Goal: Task Accomplishment & Management: Use online tool/utility

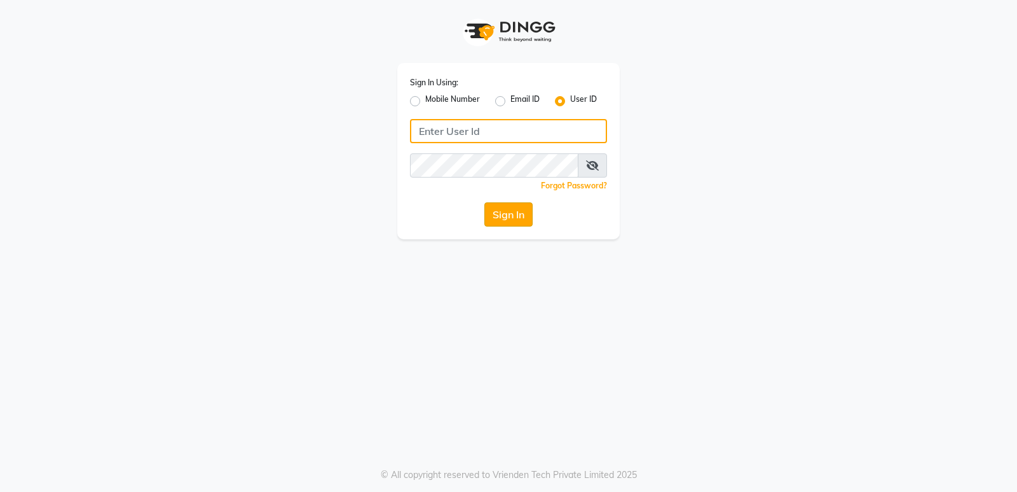
type input "stylishcut"
click at [500, 214] on button "Sign In" at bounding box center [509, 214] width 48 height 24
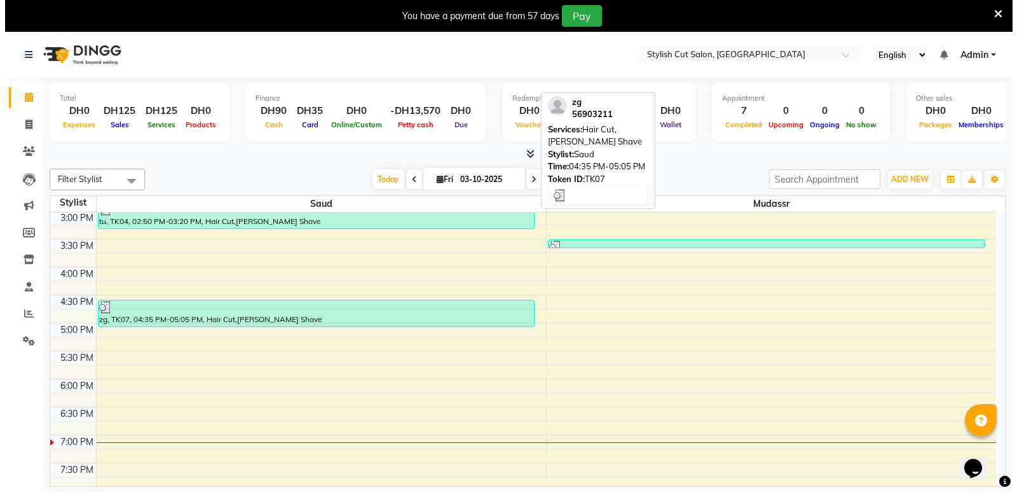
scroll to position [367, 0]
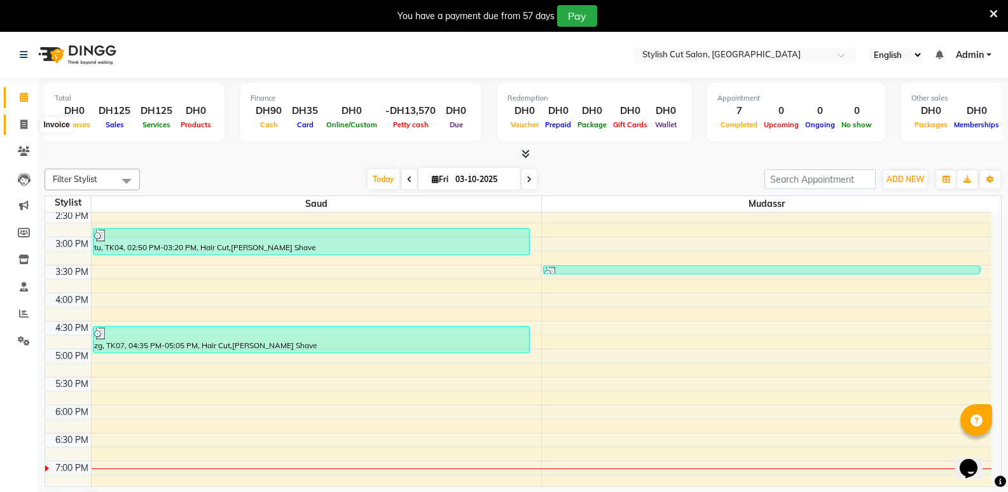
click at [27, 123] on icon at bounding box center [23, 125] width 7 height 10
select select "8604"
select select "service"
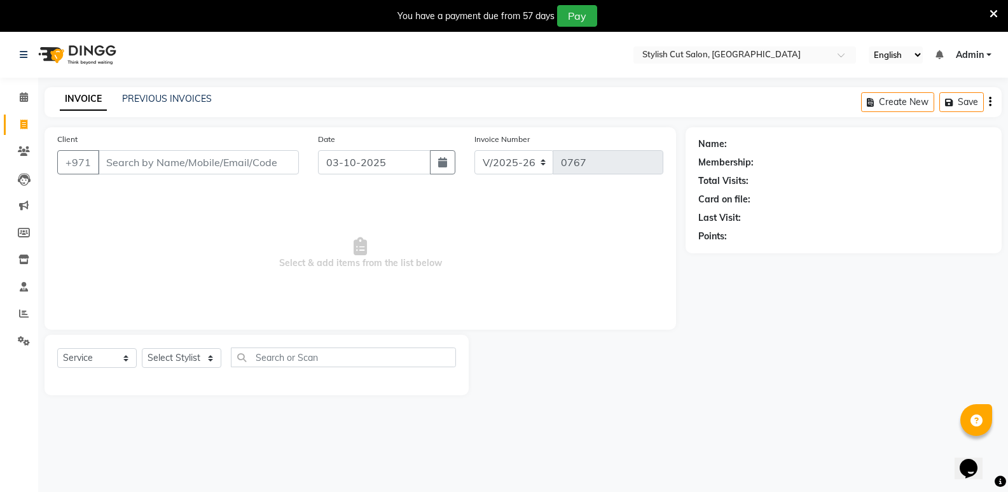
click at [202, 158] on input "Client" at bounding box center [198, 162] width 201 height 24
type input "15556788"
click at [266, 165] on span "Add Client" at bounding box center [266, 162] width 50 height 13
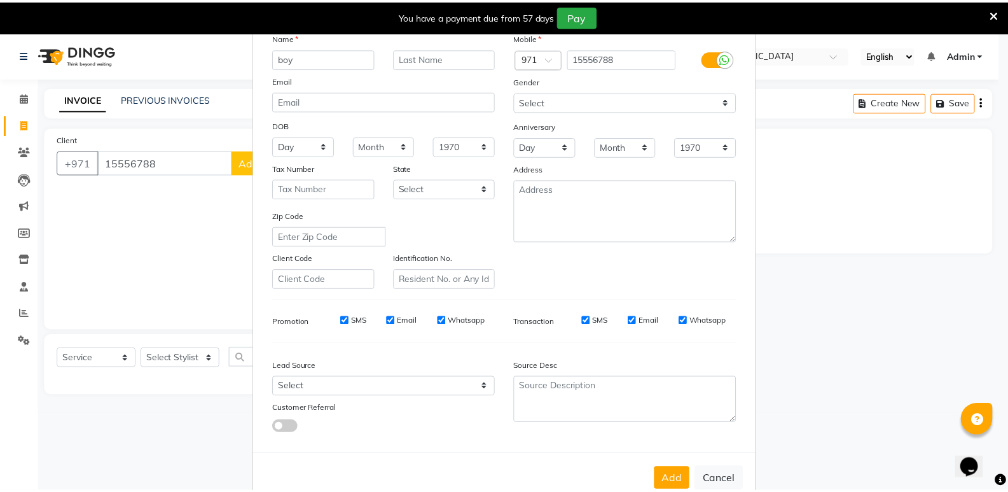
scroll to position [95, 0]
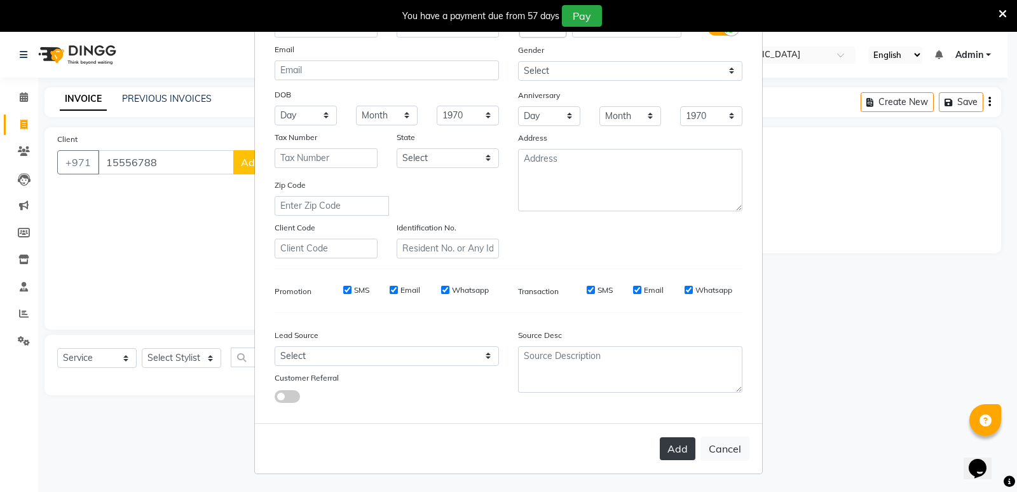
type input "boy"
click at [680, 445] on button "Add" at bounding box center [678, 448] width 36 height 23
select select
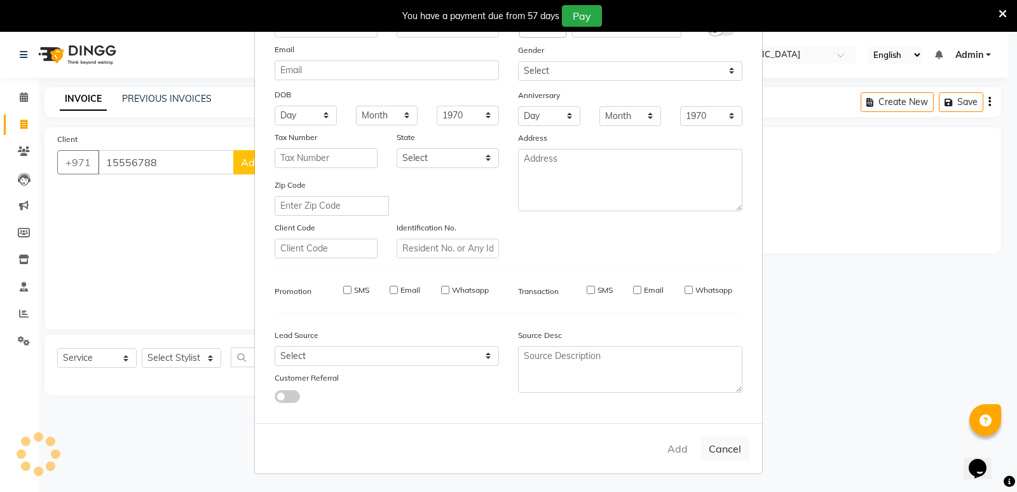
select select
checkbox input "false"
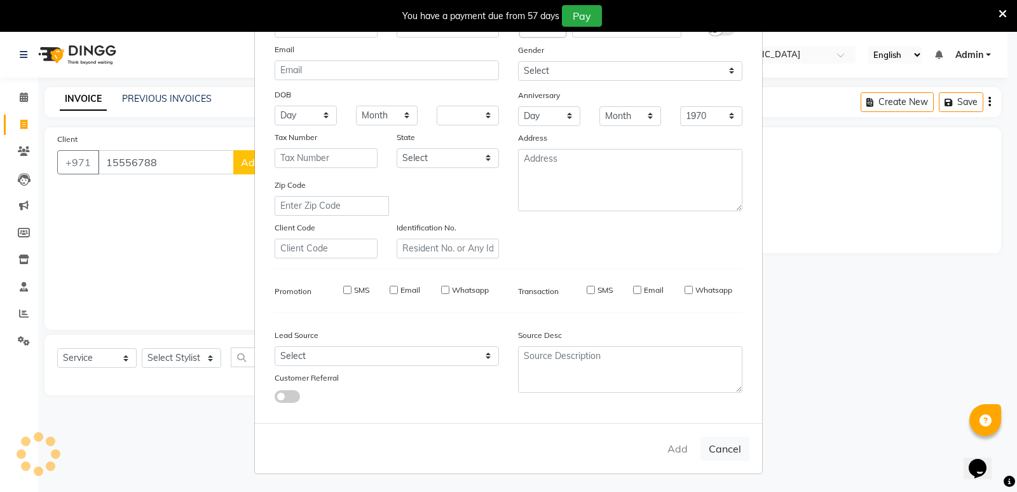
checkbox input "false"
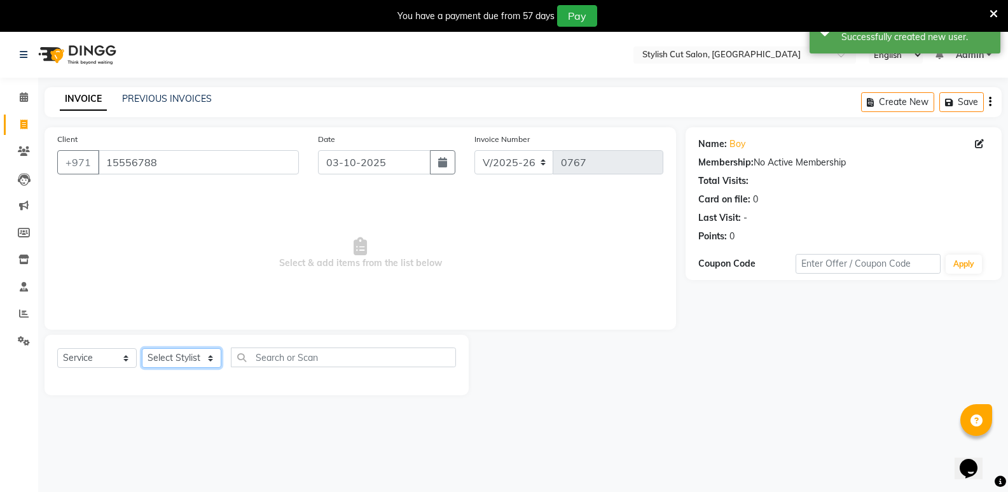
click at [212, 358] on select "Select Stylist mudassr Saud [PERSON_NAME]" at bounding box center [181, 358] width 79 height 20
select select "85849"
click at [142, 348] on select "Select Stylist mudassr Saud [PERSON_NAME]" at bounding box center [181, 358] width 79 height 20
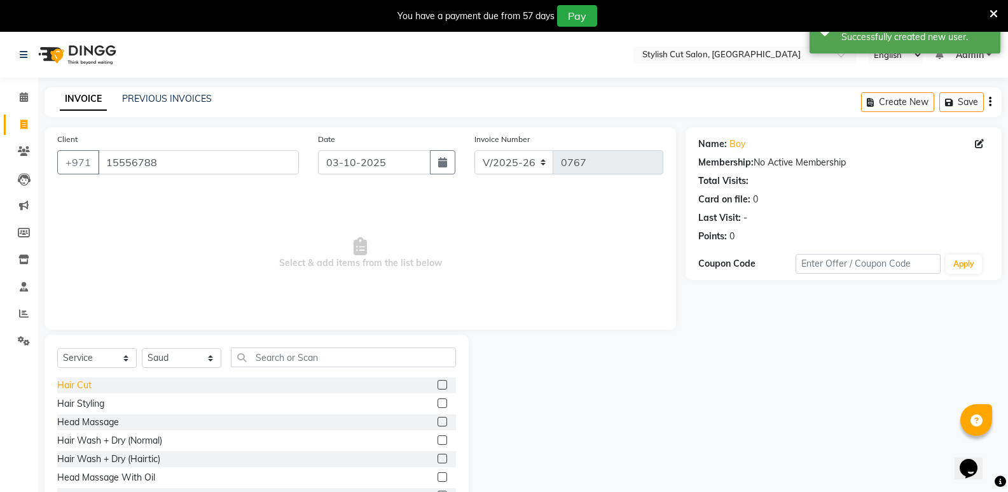
click at [85, 385] on div "Hair Cut" at bounding box center [74, 384] width 34 height 13
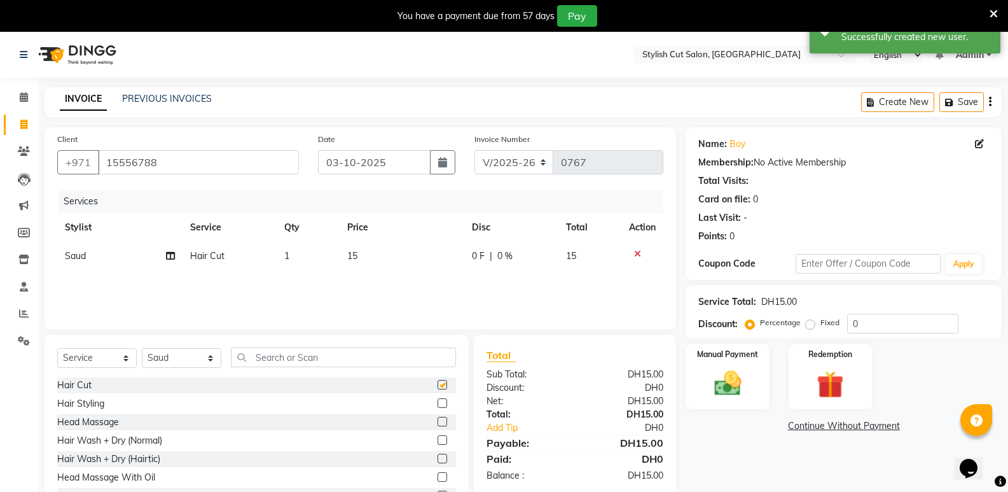
checkbox input "false"
click at [727, 394] on img at bounding box center [727, 383] width 45 height 32
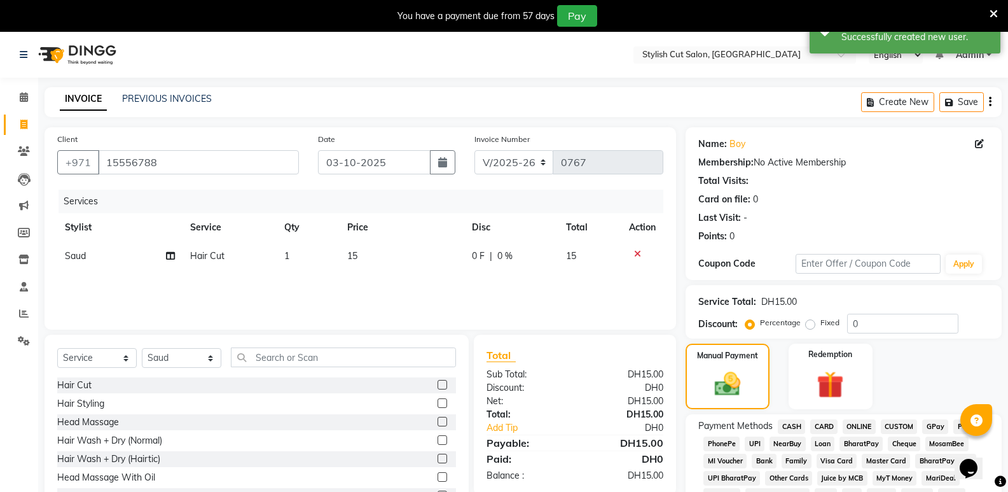
click at [818, 427] on span "CARD" at bounding box center [823, 426] width 27 height 15
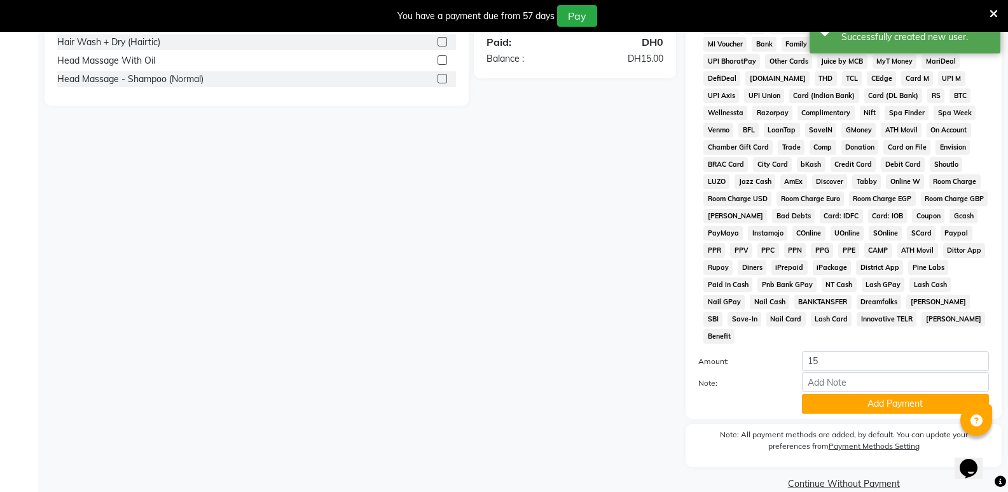
scroll to position [420, 0]
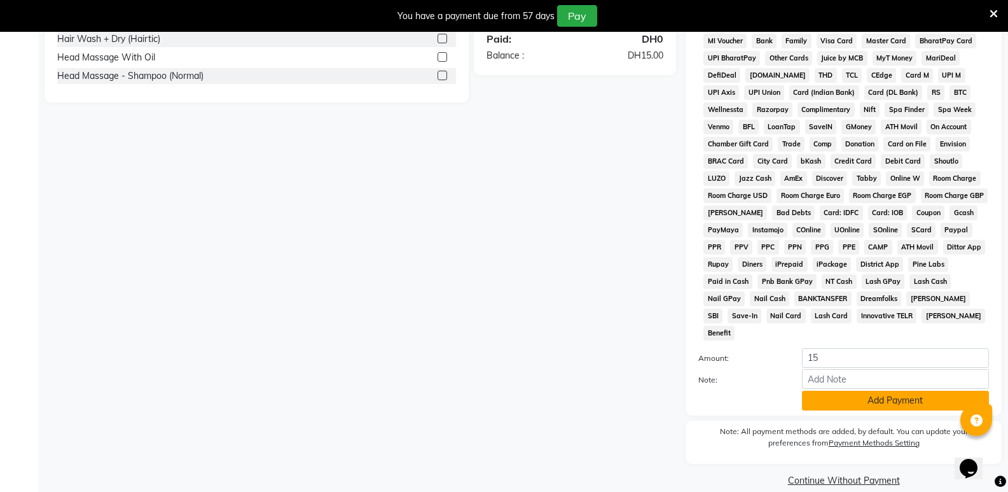
click at [837, 390] on button "Add Payment" at bounding box center [895, 400] width 187 height 20
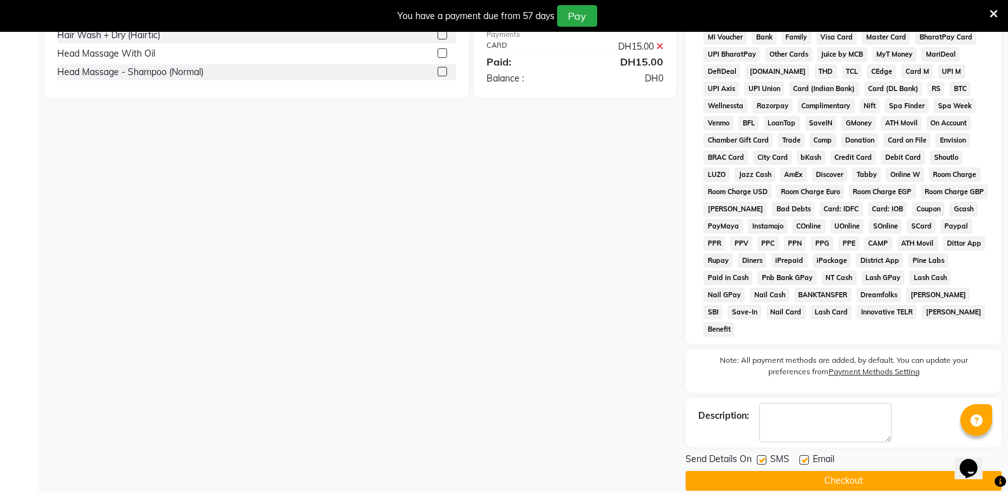
scroll to position [424, 0]
click at [790, 470] on button "Checkout" at bounding box center [843, 480] width 316 height 20
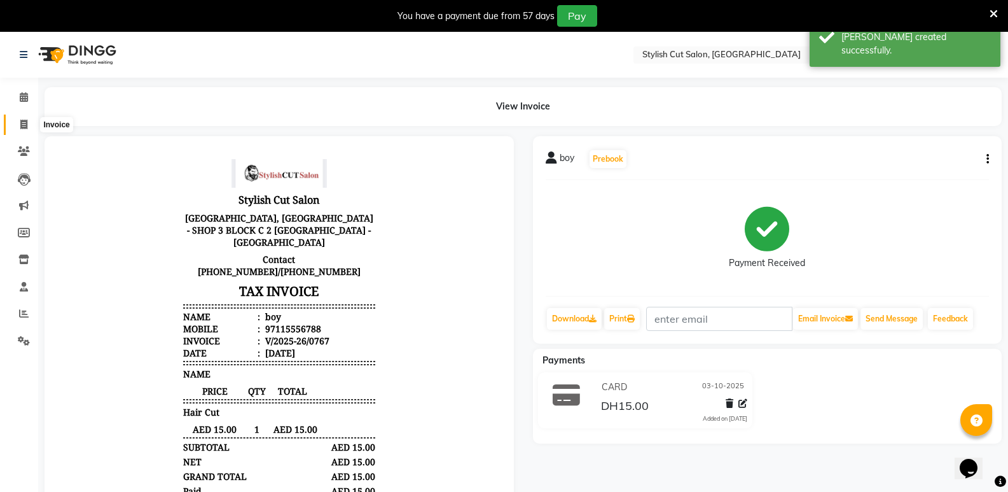
click at [24, 125] on icon at bounding box center [23, 125] width 7 height 10
select select "service"
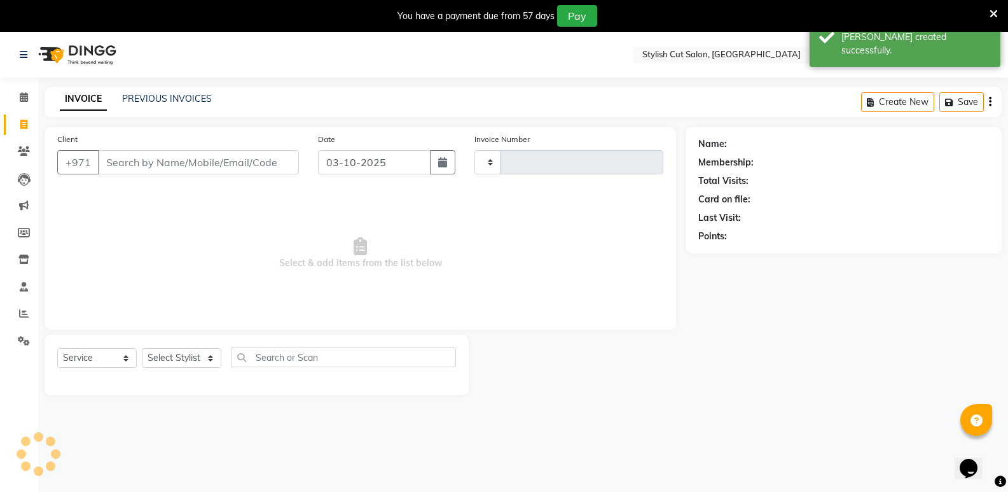
type input "0768"
select select "8604"
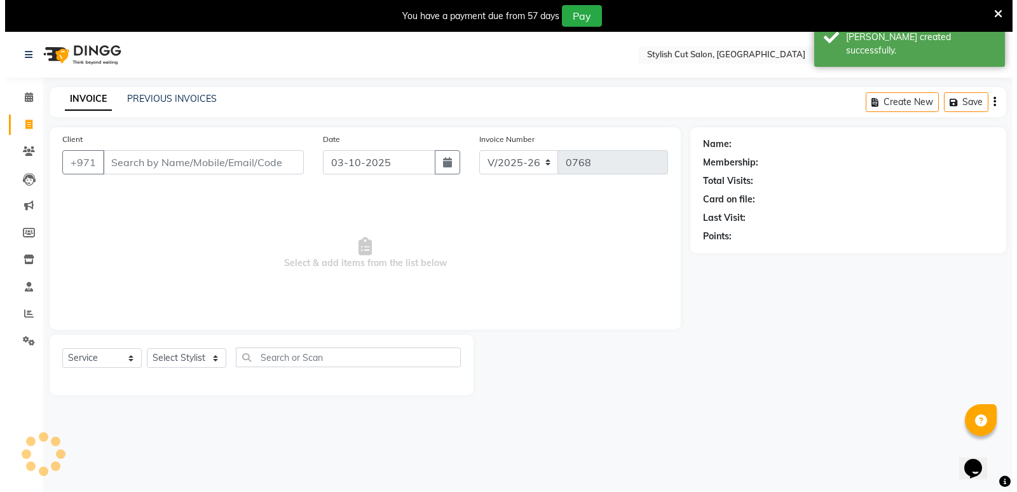
scroll to position [32, 0]
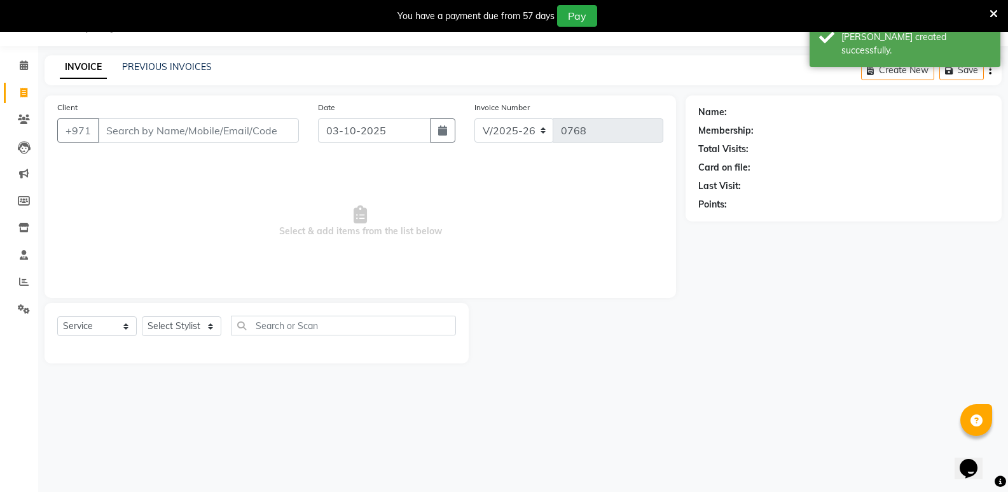
click at [148, 132] on input "Client" at bounding box center [198, 130] width 201 height 24
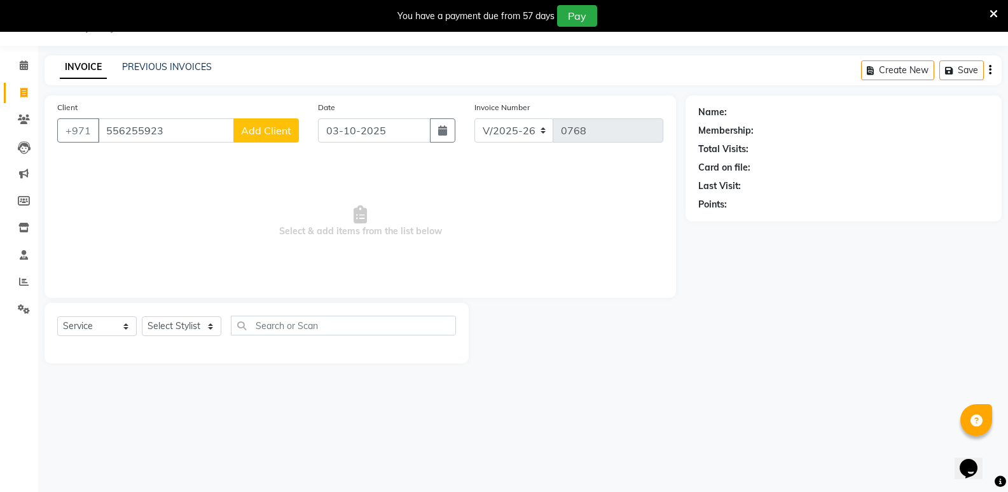
type input "556255923"
click at [281, 125] on span "Add Client" at bounding box center [266, 130] width 50 height 13
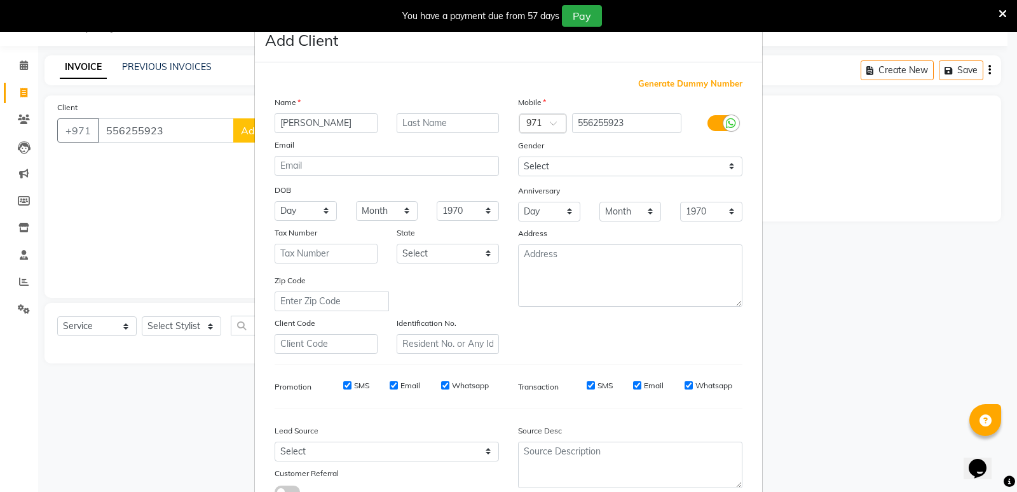
type input "[PERSON_NAME]"
click at [405, 121] on input "text" at bounding box center [448, 123] width 103 height 20
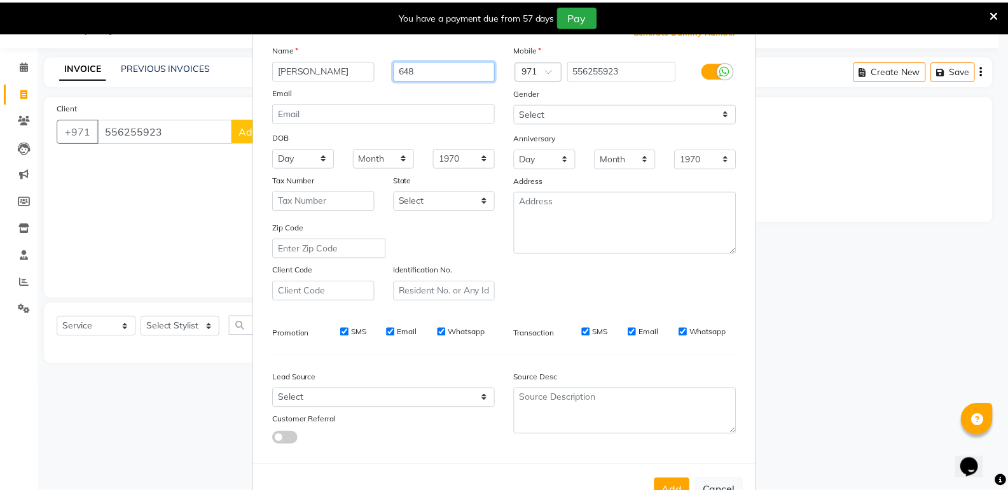
scroll to position [95, 0]
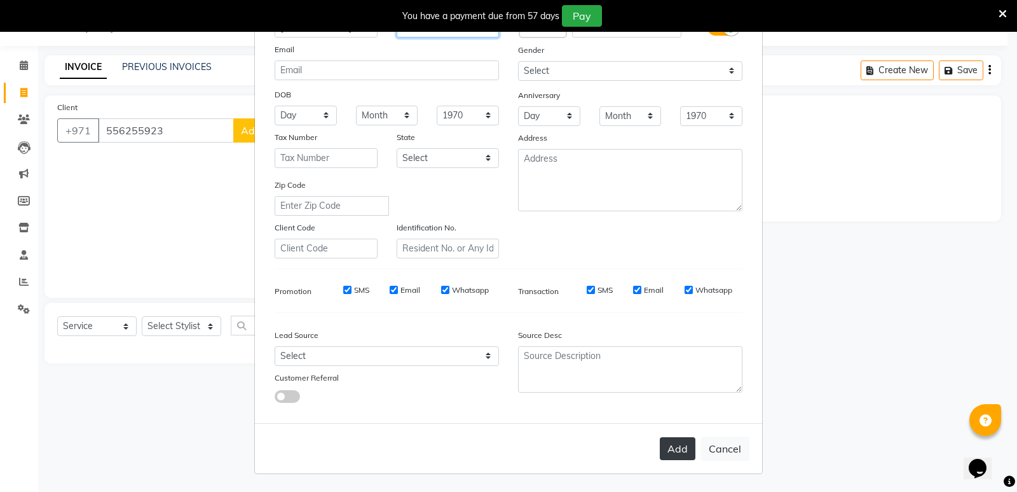
type input "648"
click at [668, 449] on button "Add" at bounding box center [678, 448] width 36 height 23
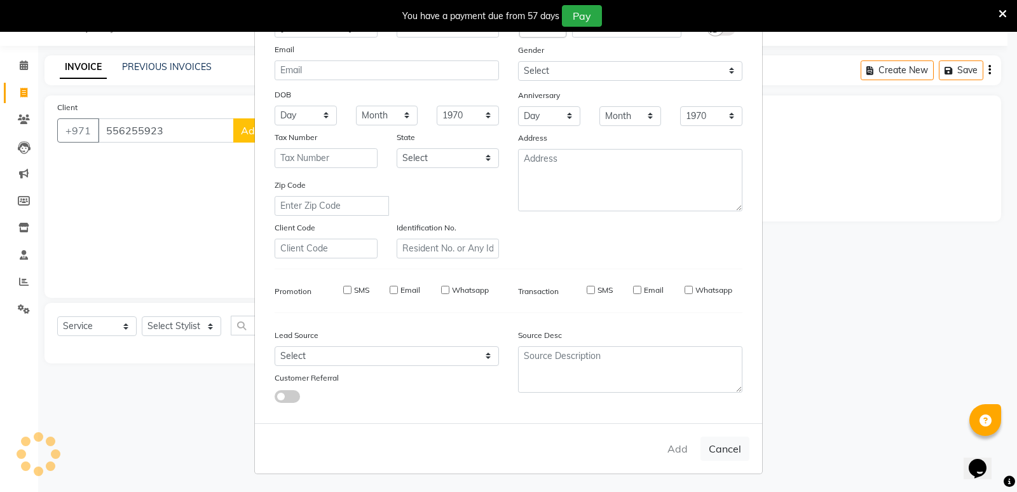
select select
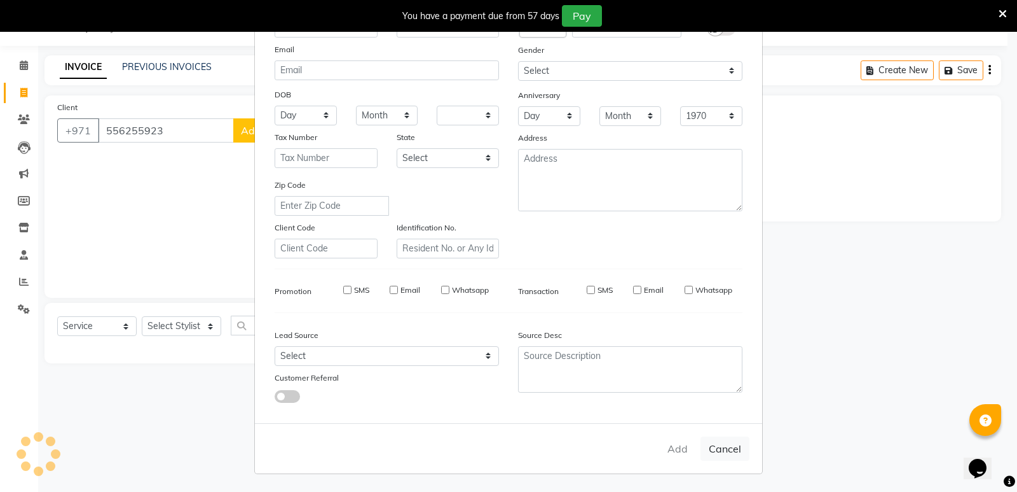
select select
checkbox input "false"
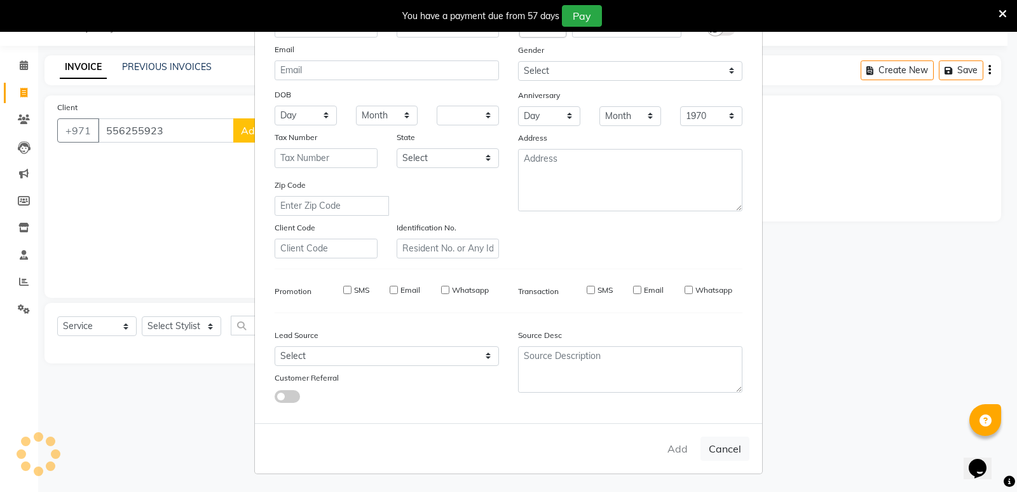
checkbox input "false"
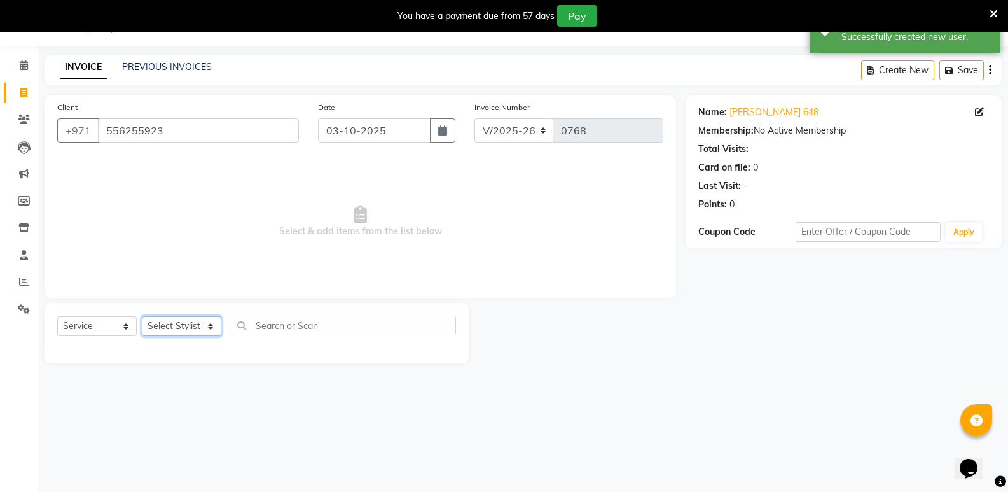
click at [209, 329] on select "Select Stylist mudassr Saud [PERSON_NAME]" at bounding box center [181, 326] width 79 height 20
select select "85849"
click at [142, 316] on select "Select Stylist mudassr Saud [PERSON_NAME]" at bounding box center [181, 326] width 79 height 20
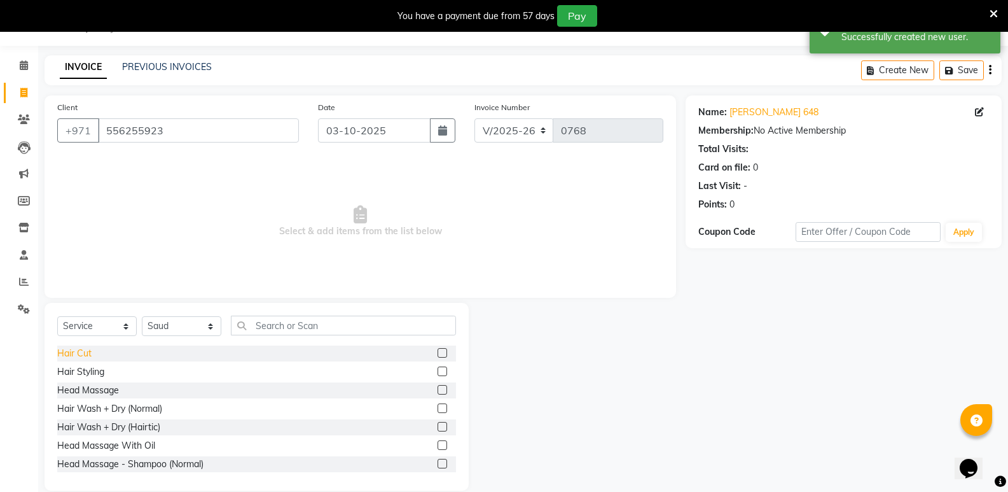
click at [72, 352] on div "Hair Cut" at bounding box center [74, 353] width 34 height 13
checkbox input "false"
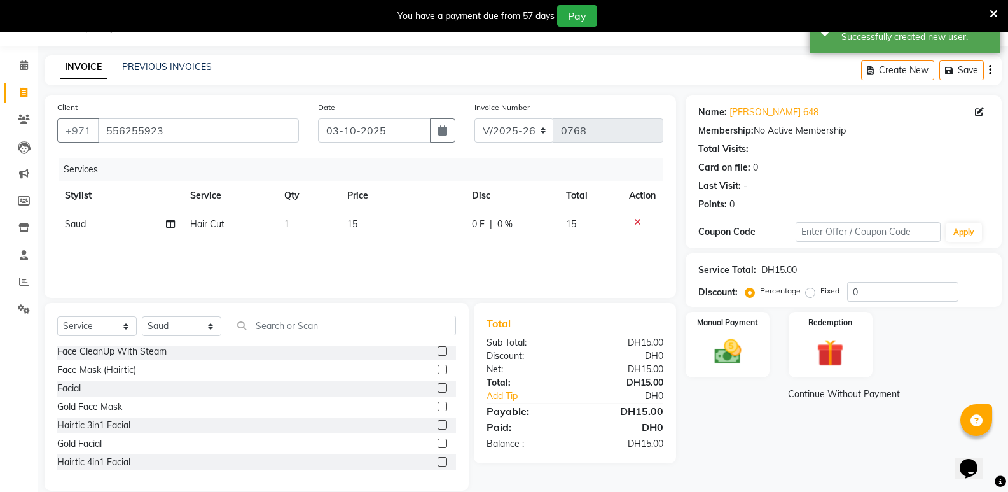
click at [128, 369] on div "Hair Cut Hair Styling Head Massage Hair Wash + Dry (Normal) Hair Wash + Dry (Ha…" at bounding box center [256, 408] width 399 height 127
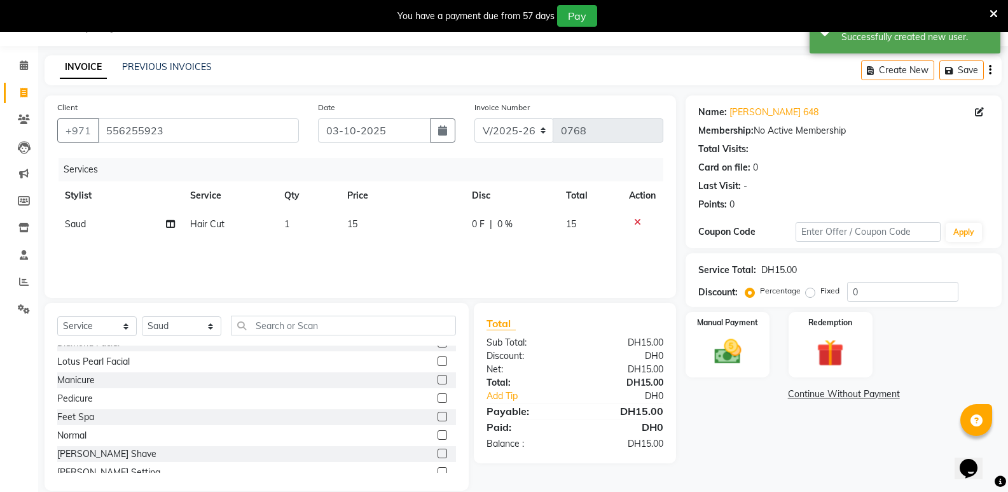
scroll to position [763, 0]
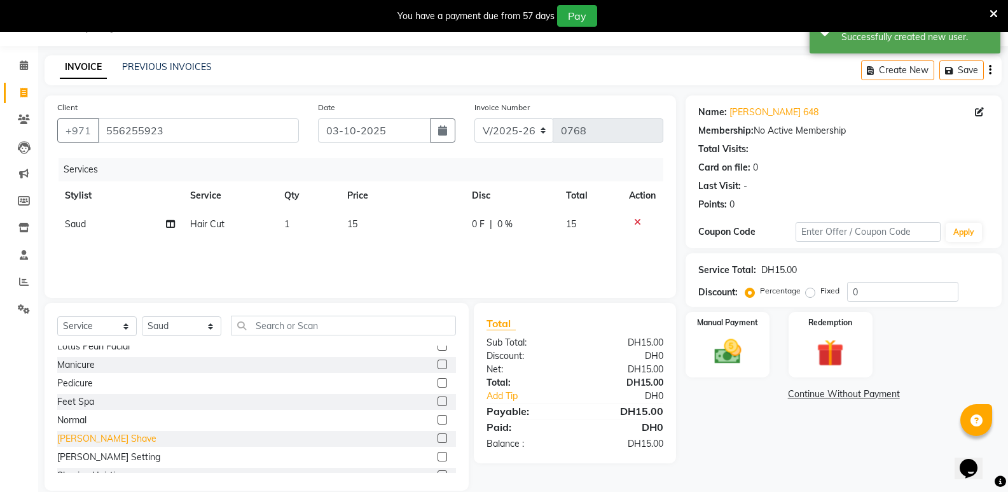
click at [86, 437] on div "[PERSON_NAME] Shave" at bounding box center [106, 438] width 99 height 13
checkbox input "false"
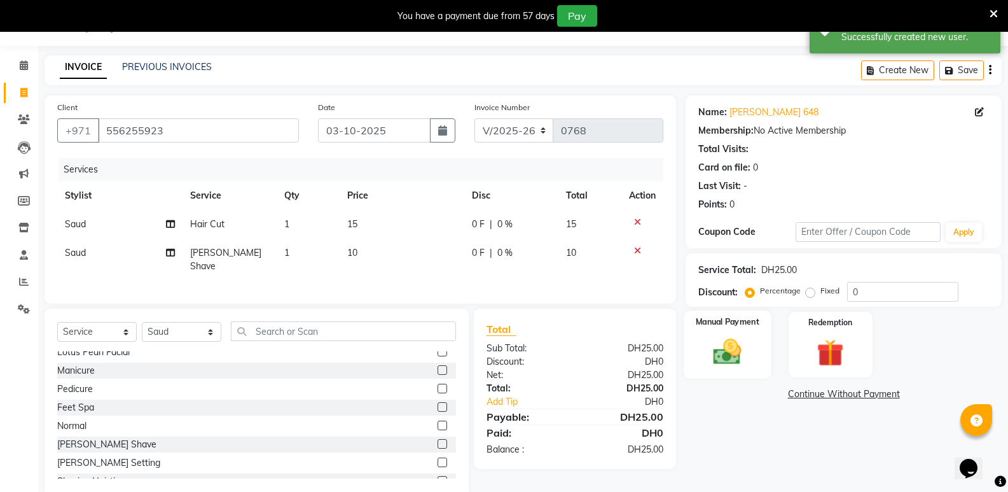
click at [757, 366] on div "Manual Payment" at bounding box center [727, 344] width 87 height 68
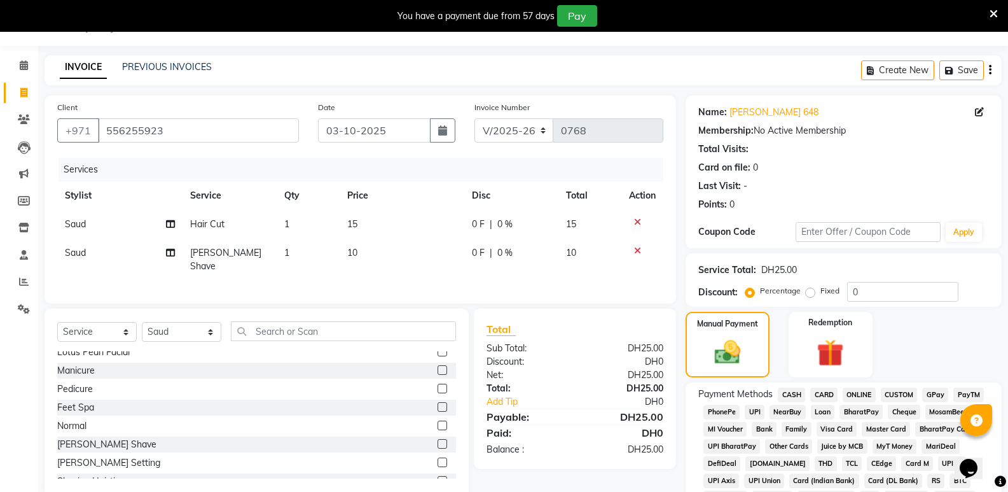
click at [790, 392] on span "CASH" at bounding box center [791, 394] width 27 height 15
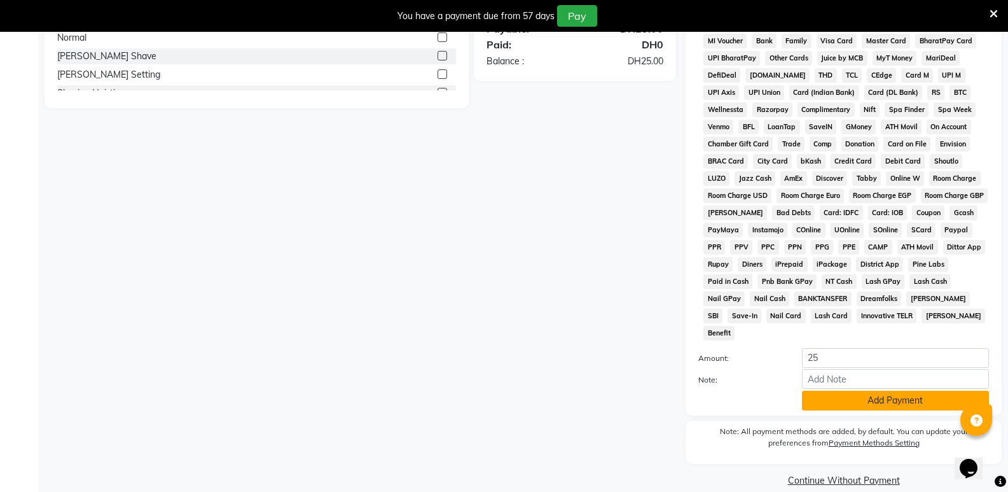
click at [839, 390] on button "Add Payment" at bounding box center [895, 400] width 187 height 20
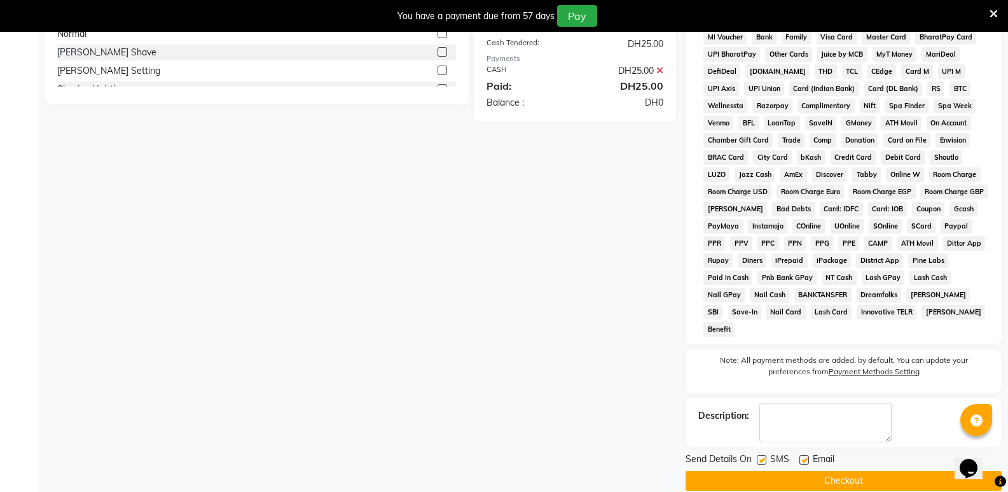
scroll to position [424, 0]
click at [797, 470] on button "Checkout" at bounding box center [843, 480] width 316 height 20
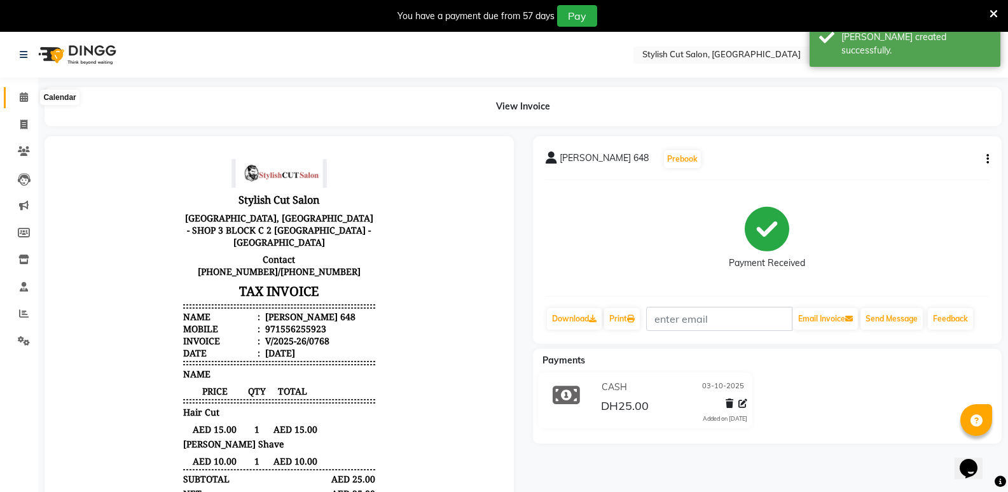
click at [25, 94] on icon at bounding box center [24, 97] width 8 height 10
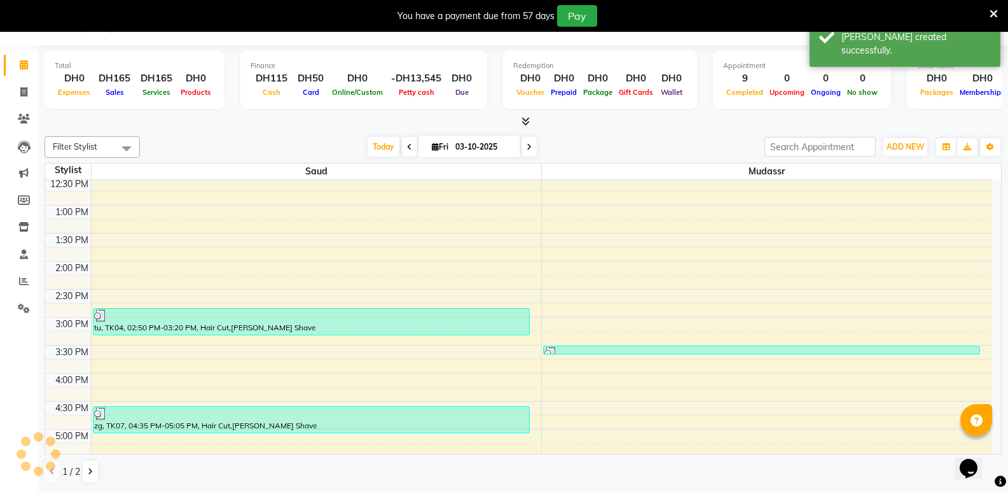
scroll to position [621, 0]
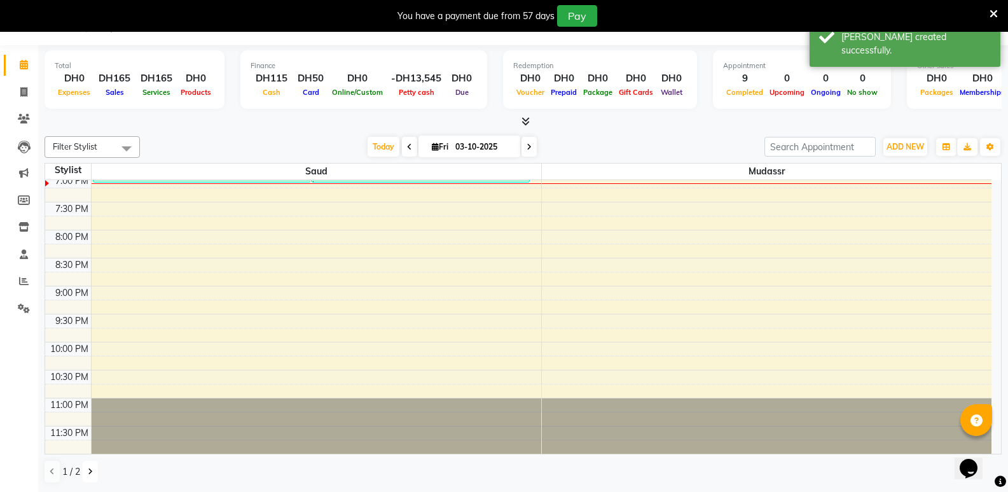
click at [90, 469] on icon at bounding box center [90, 471] width 5 height 8
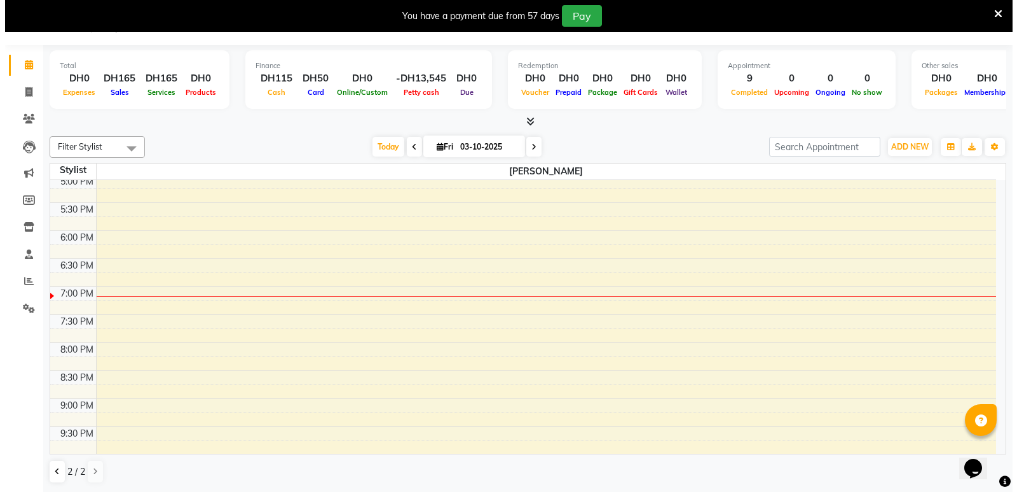
scroll to position [0, 0]
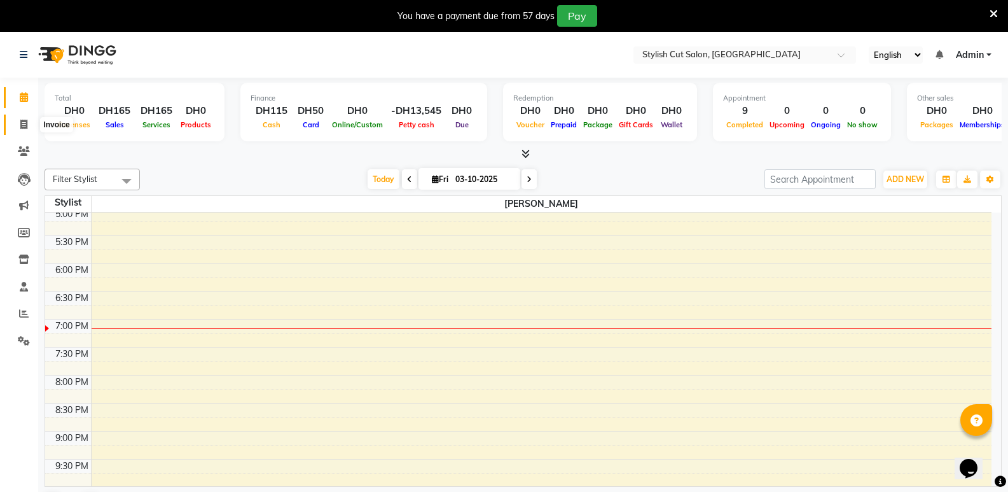
click at [23, 120] on icon at bounding box center [23, 125] width 7 height 10
select select "service"
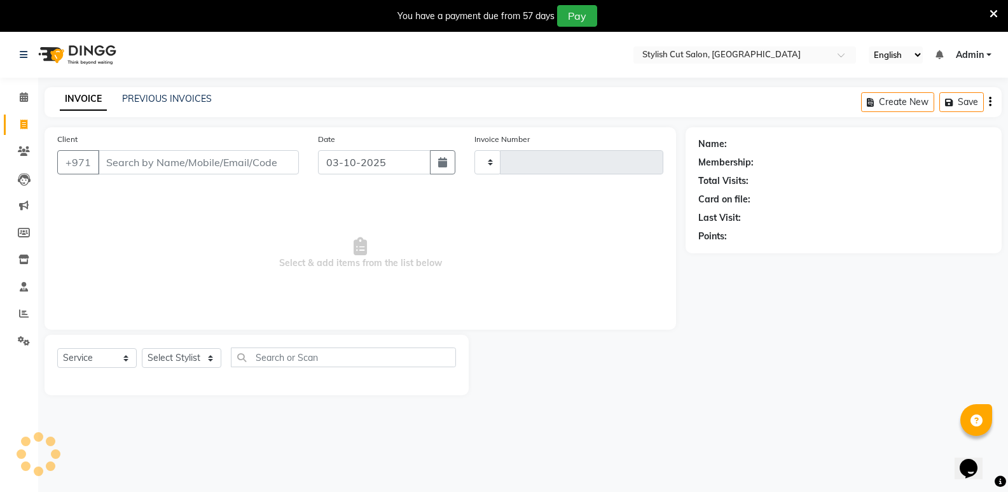
type input "0769"
select select "8604"
click at [177, 162] on input "Client" at bounding box center [198, 162] width 201 height 24
type input "22255788"
click at [273, 163] on span "Add Client" at bounding box center [266, 162] width 50 height 13
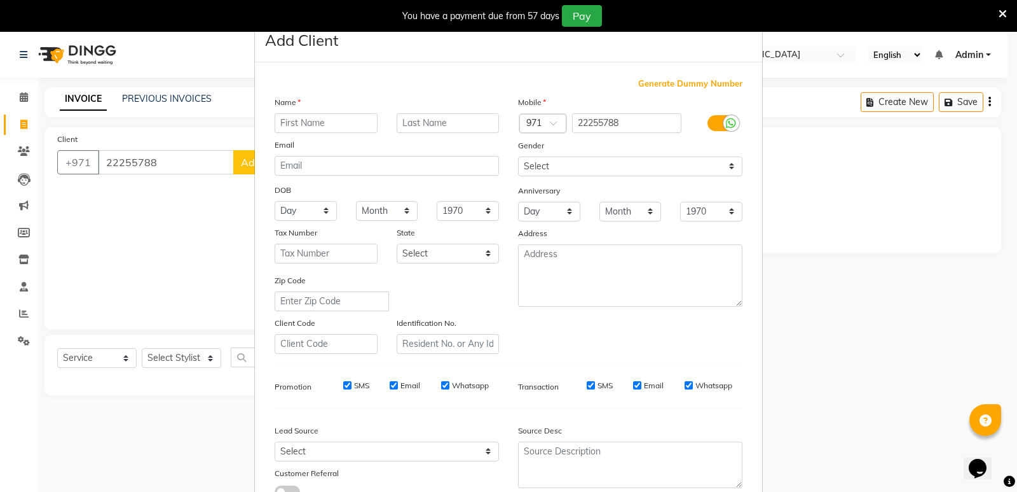
click at [296, 120] on input "text" at bounding box center [326, 123] width 103 height 20
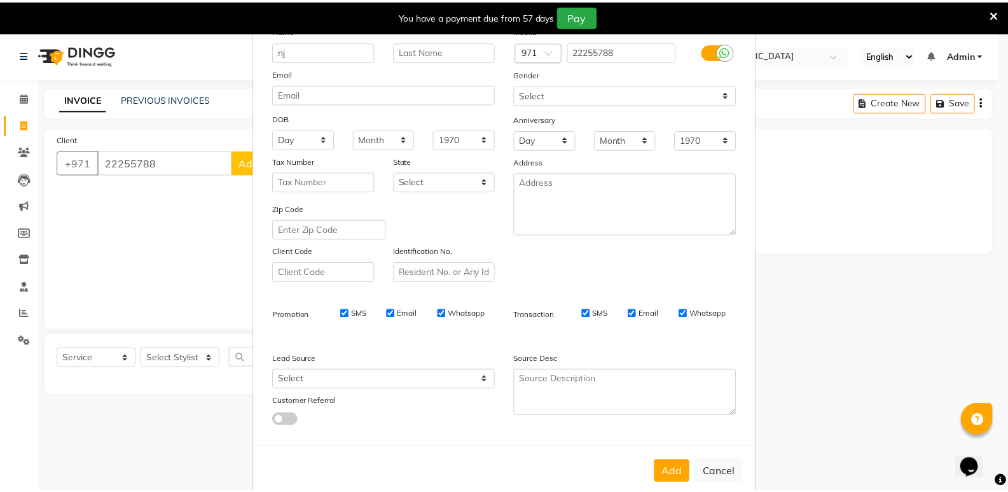
scroll to position [95, 0]
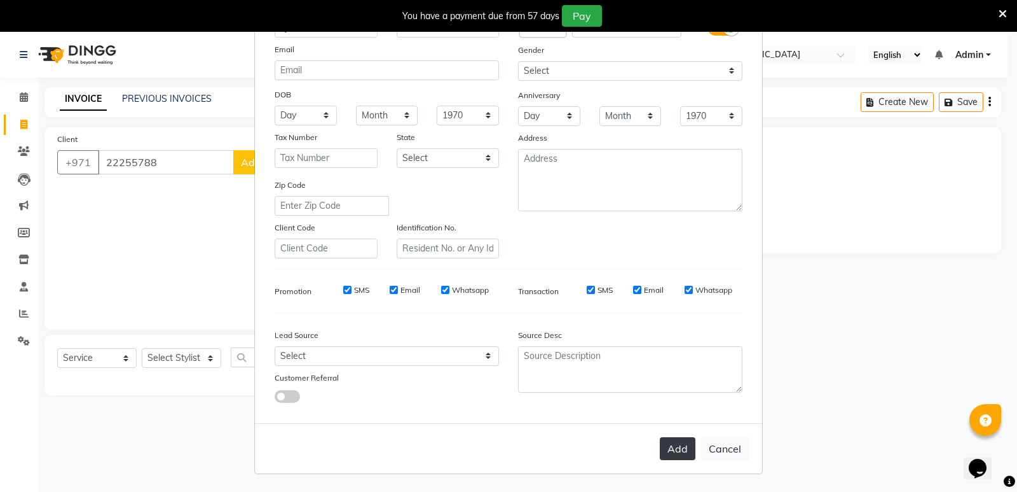
type input "nj"
click at [672, 450] on button "Add" at bounding box center [678, 448] width 36 height 23
select select
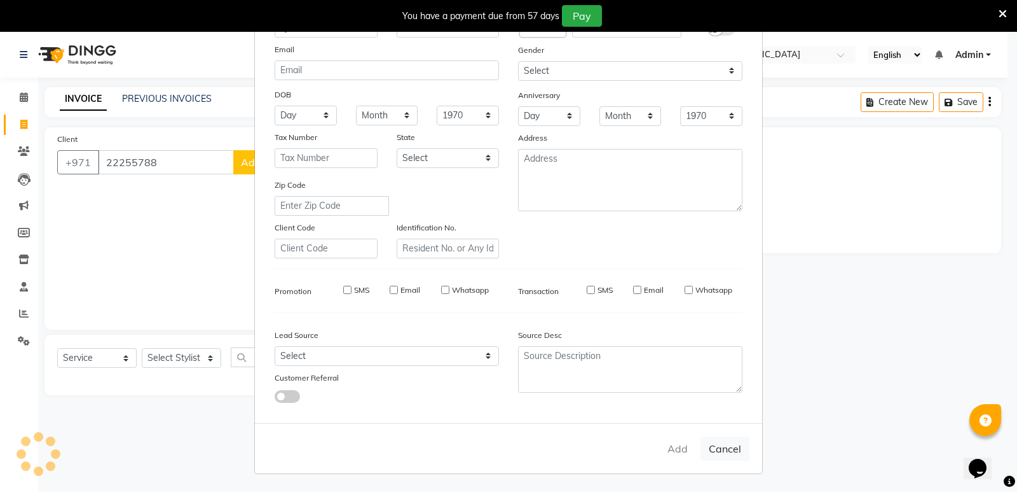
select select
checkbox input "false"
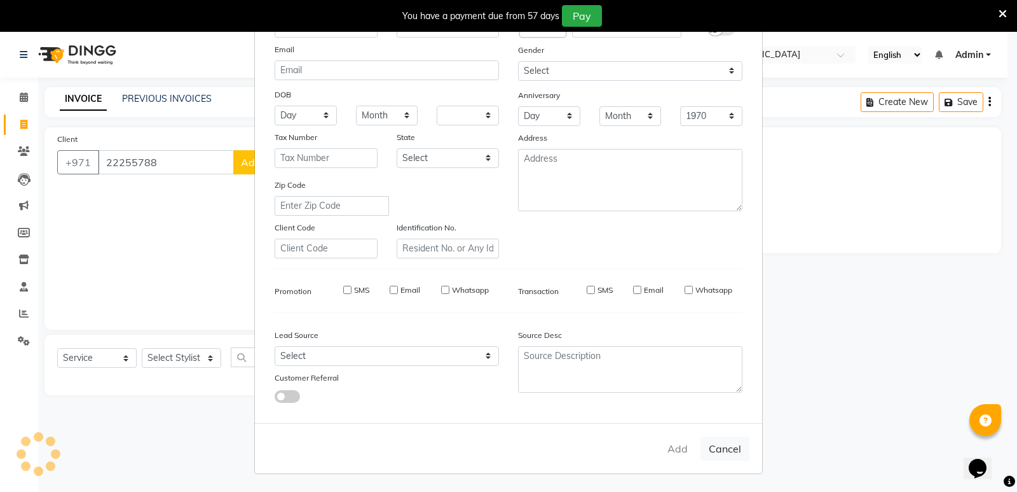
checkbox input "false"
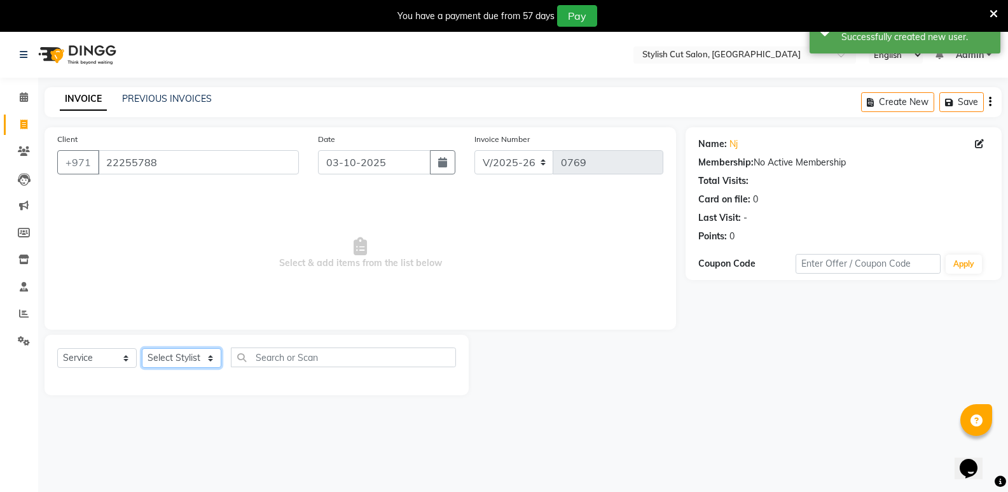
click at [210, 358] on select "Select Stylist mudassr Saud [PERSON_NAME]" at bounding box center [181, 358] width 79 height 20
select select "85848"
click at [142, 348] on select "Select Stylist mudassr Saud [PERSON_NAME]" at bounding box center [181, 358] width 79 height 20
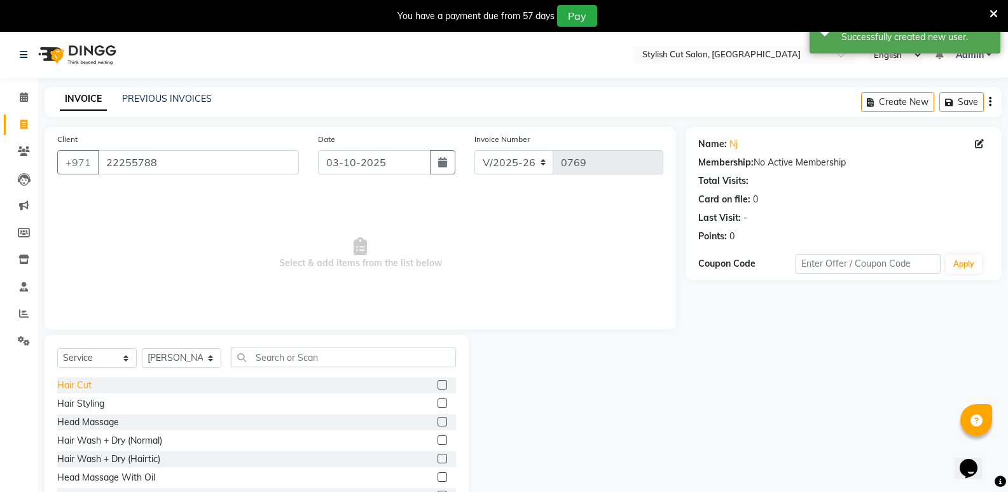
click at [68, 382] on div "Hair Cut" at bounding box center [74, 384] width 34 height 13
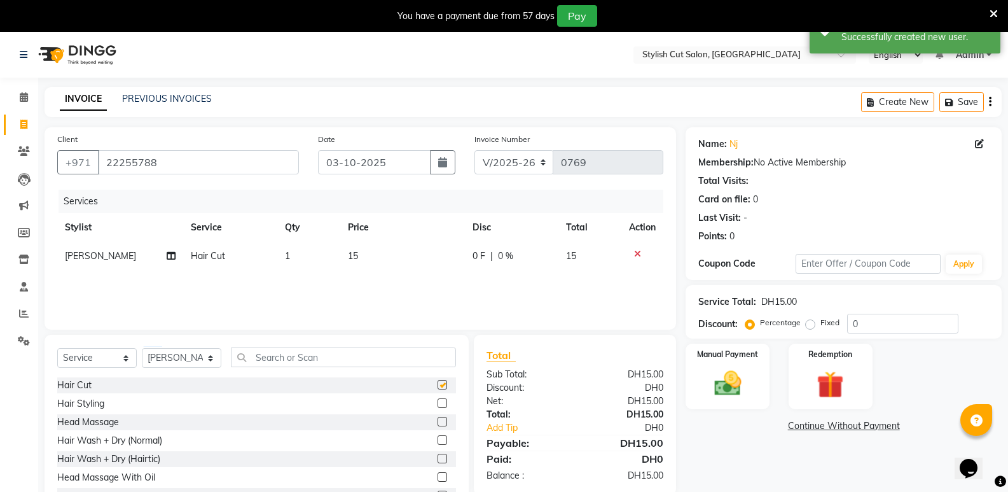
checkbox input "false"
click at [742, 400] on div "Manual Payment" at bounding box center [727, 376] width 87 height 68
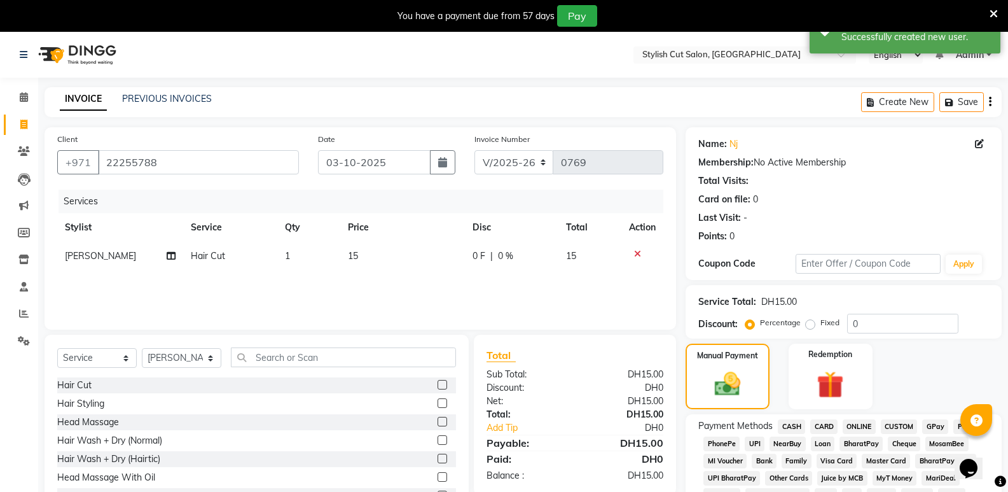
click at [794, 426] on span "CASH" at bounding box center [791, 426] width 27 height 15
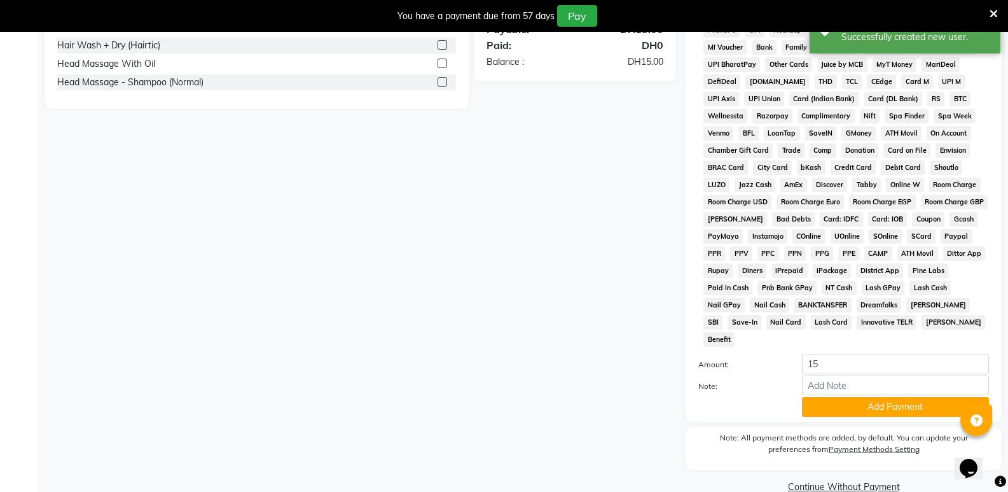
scroll to position [420, 0]
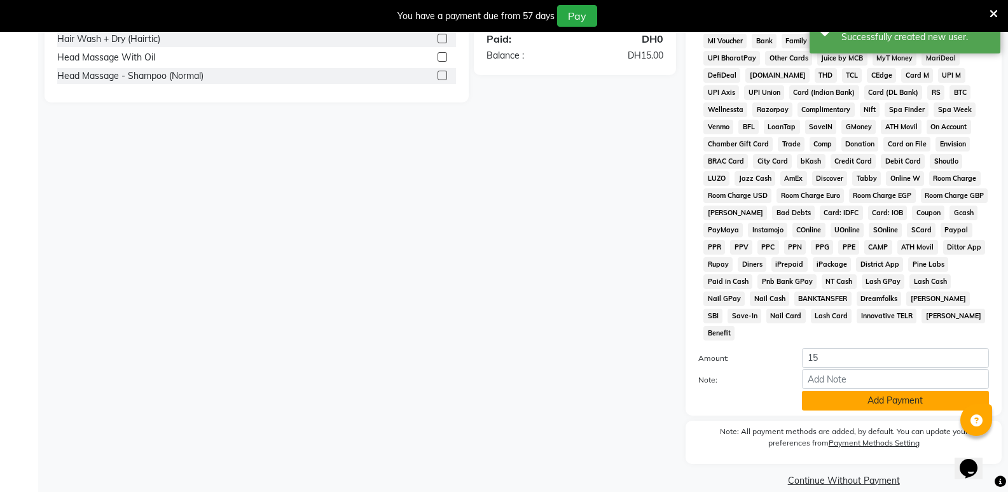
click at [860, 390] on button "Add Payment" at bounding box center [895, 400] width 187 height 20
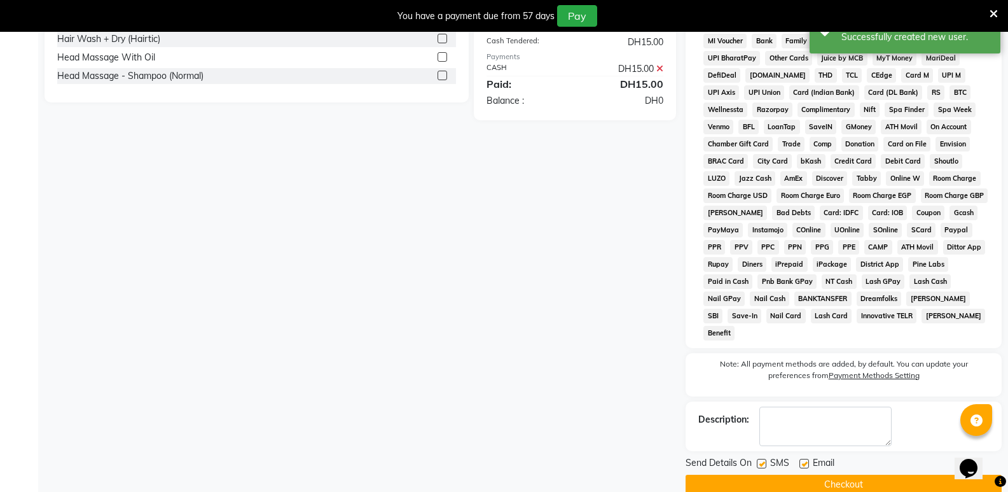
scroll to position [424, 0]
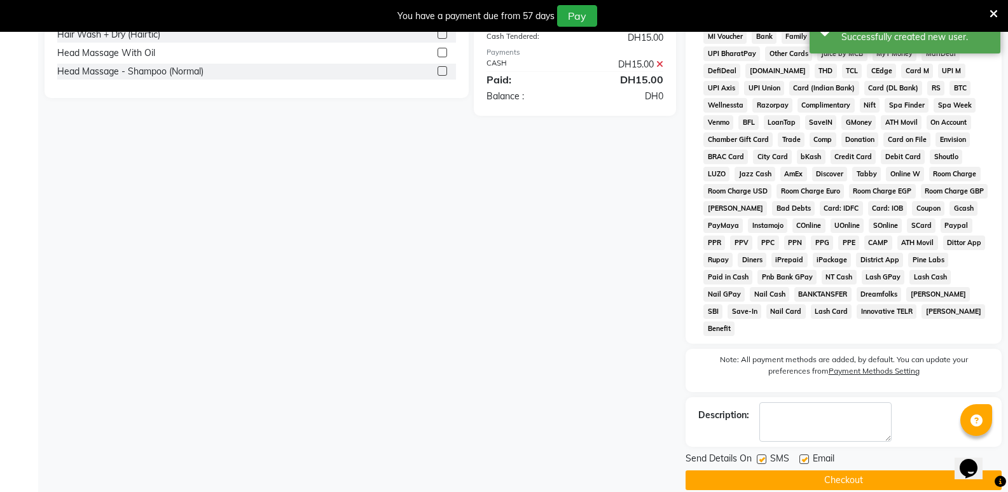
click at [795, 470] on button "Checkout" at bounding box center [843, 480] width 316 height 20
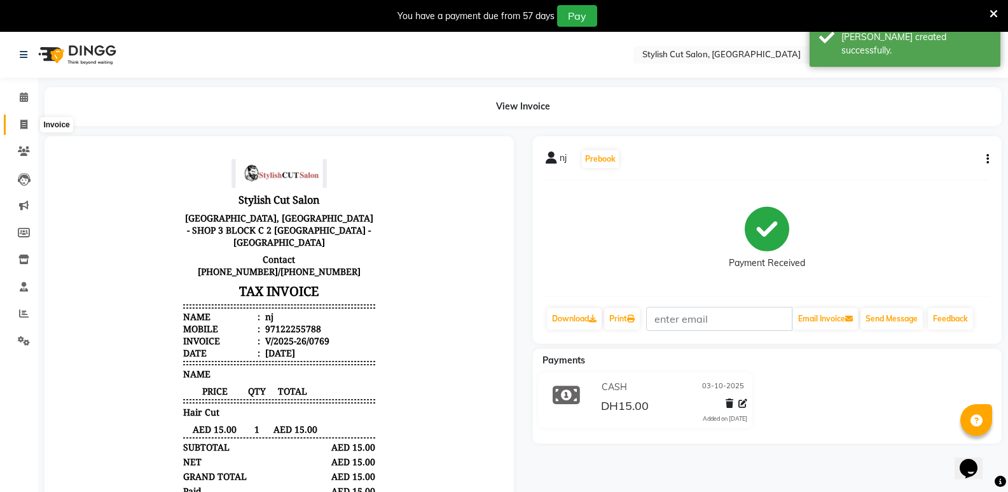
click at [25, 125] on icon at bounding box center [23, 125] width 7 height 10
select select "service"
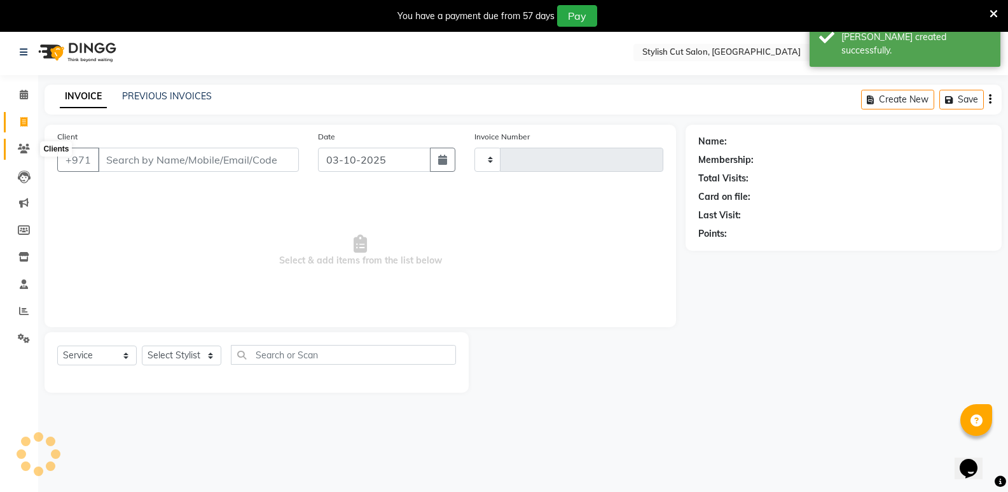
scroll to position [32, 0]
